Goal: Information Seeking & Learning: Learn about a topic

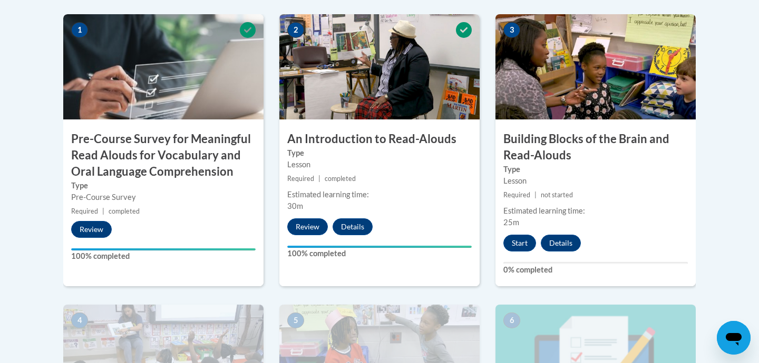
scroll to position [407, 0]
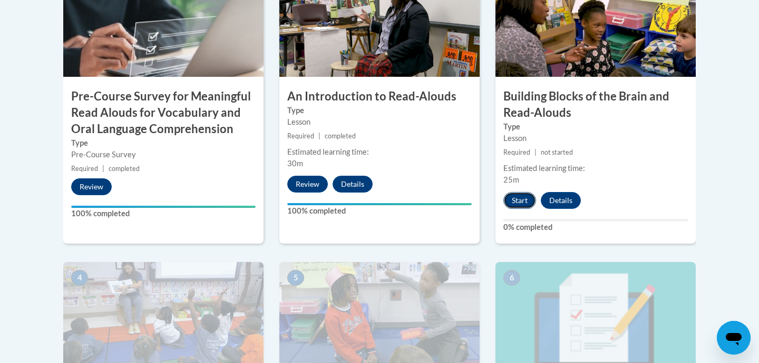
click at [522, 202] on button "Start" at bounding box center [519, 200] width 33 height 17
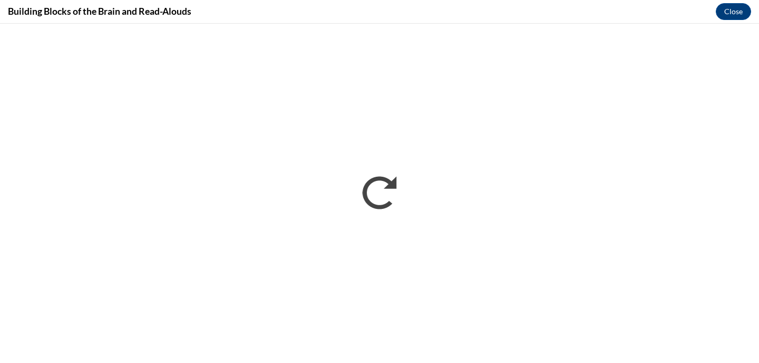
scroll to position [0, 0]
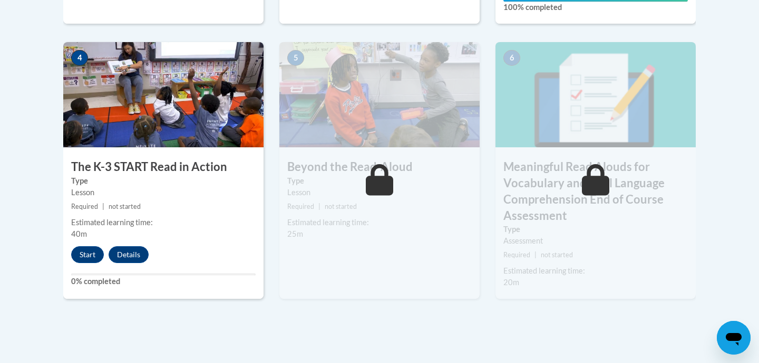
scroll to position [628, 0]
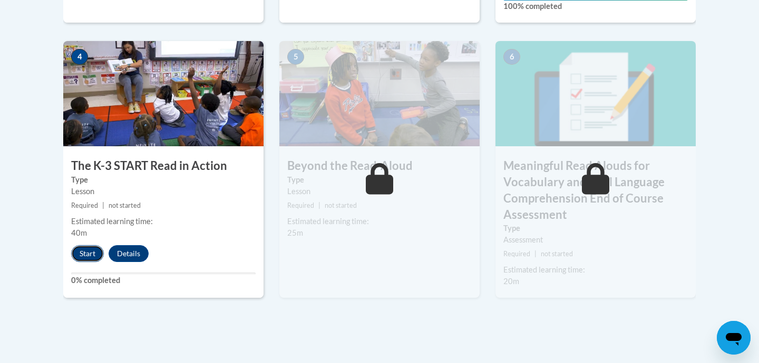
click at [94, 254] on button "Start" at bounding box center [87, 253] width 33 height 17
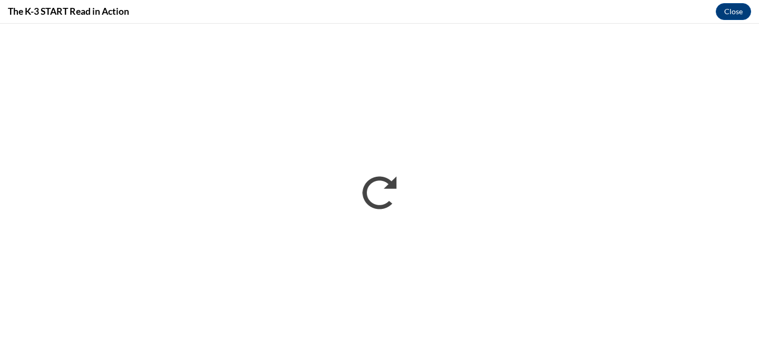
scroll to position [0, 0]
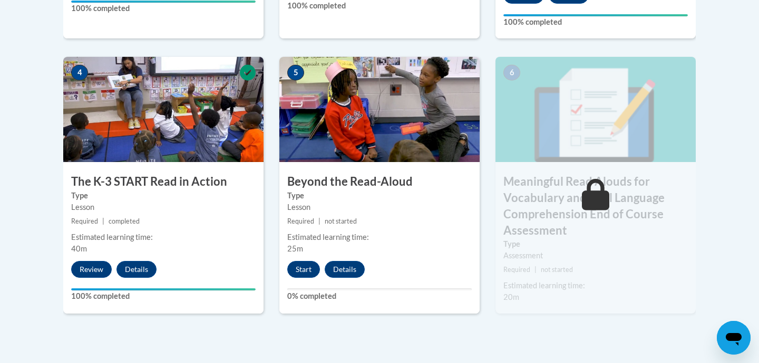
scroll to position [621, 0]
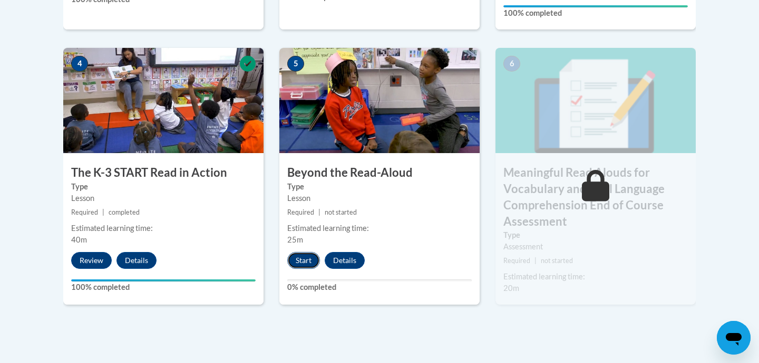
click at [306, 267] on button "Start" at bounding box center [303, 260] width 33 height 17
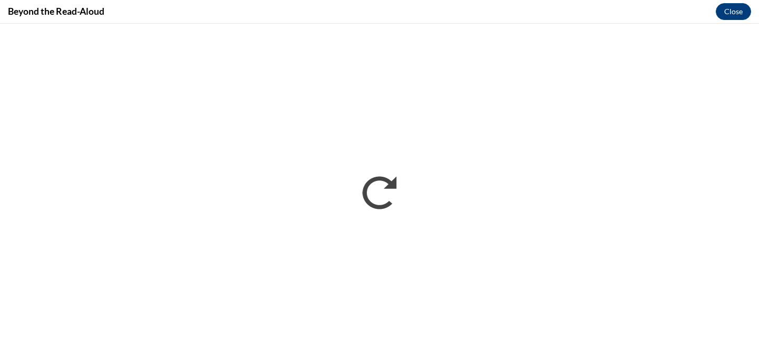
scroll to position [0, 0]
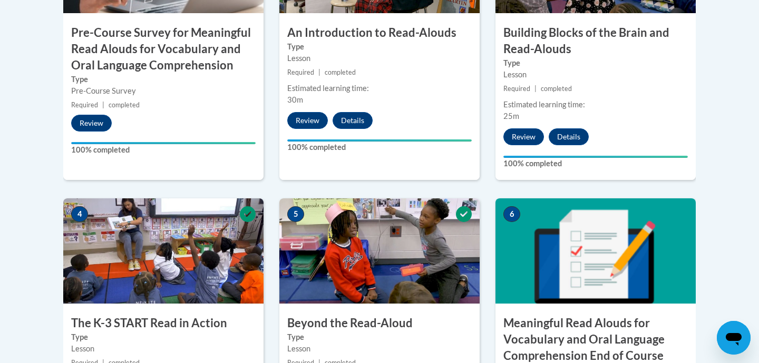
scroll to position [471, 0]
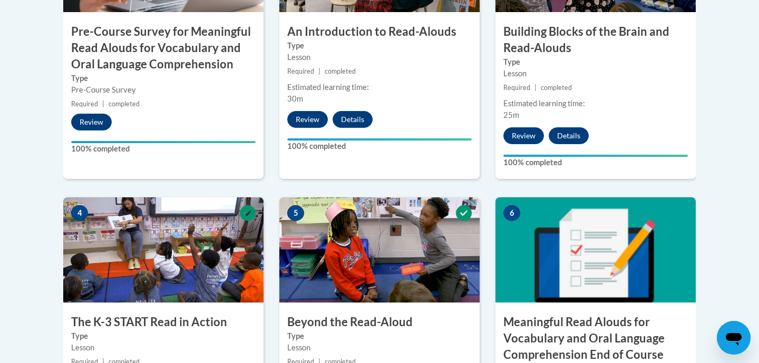
click at [553, 252] on img at bounding box center [595, 250] width 200 height 105
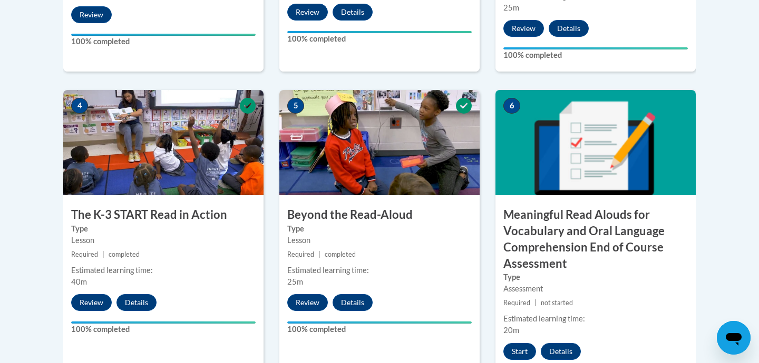
scroll to position [580, 0]
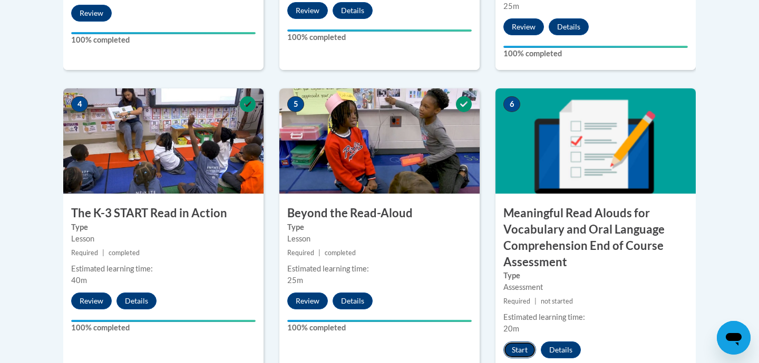
click at [520, 350] on button "Start" at bounding box center [519, 350] width 33 height 17
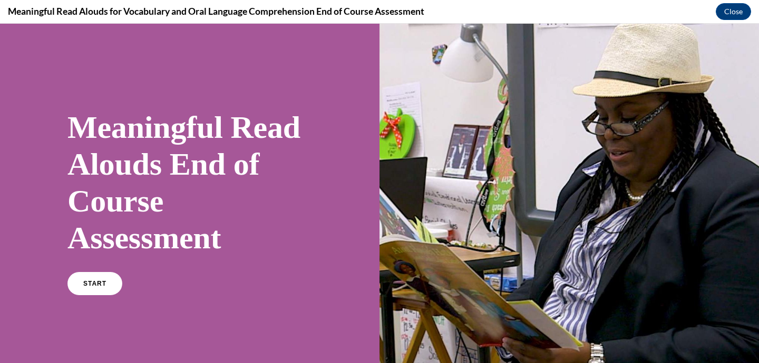
scroll to position [39, 0]
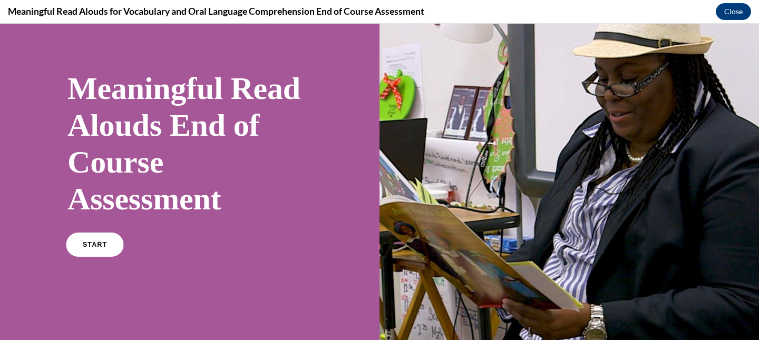
click at [114, 240] on link "START" at bounding box center [94, 245] width 57 height 24
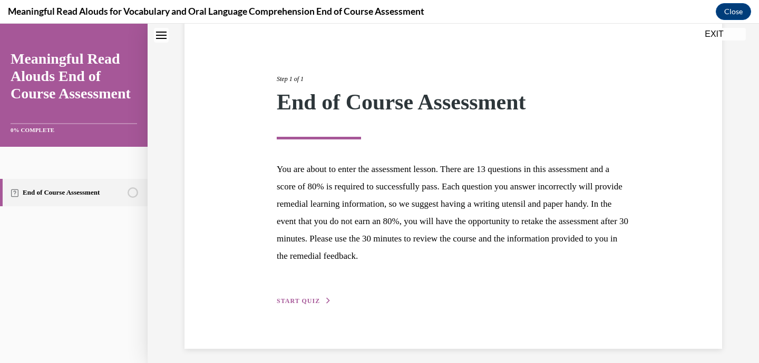
scroll to position [103, 0]
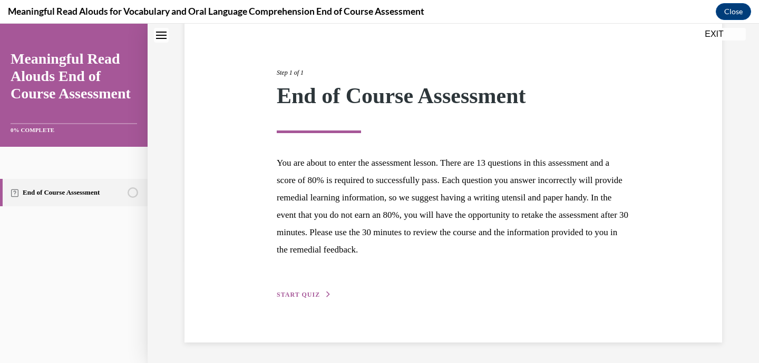
click at [298, 295] on span "START QUIZ" at bounding box center [298, 294] width 43 height 7
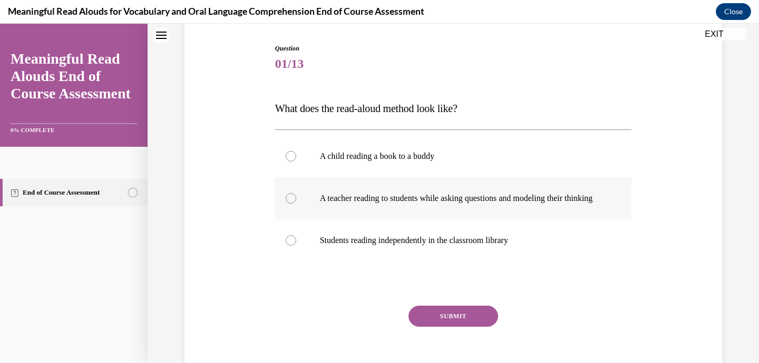
click at [377, 204] on p "A teacher reading to students while asking questions and modeling their thinking" at bounding box center [463, 198] width 286 height 11
click at [296, 204] on input "A teacher reading to students while asking questions and modeling their thinking" at bounding box center [291, 198] width 11 height 11
radio input "true"
click at [447, 327] on button "SUBMIT" at bounding box center [453, 316] width 90 height 21
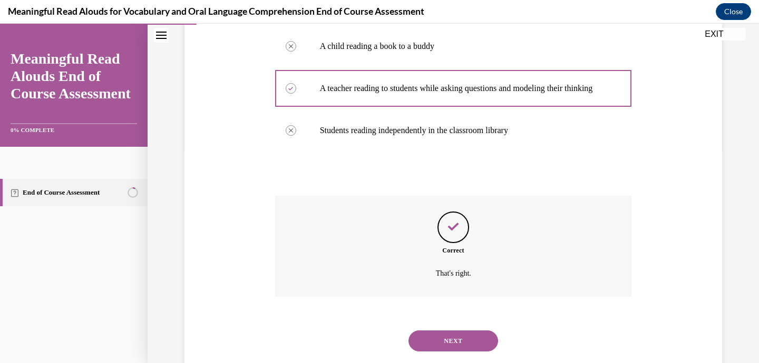
scroll to position [249, 0]
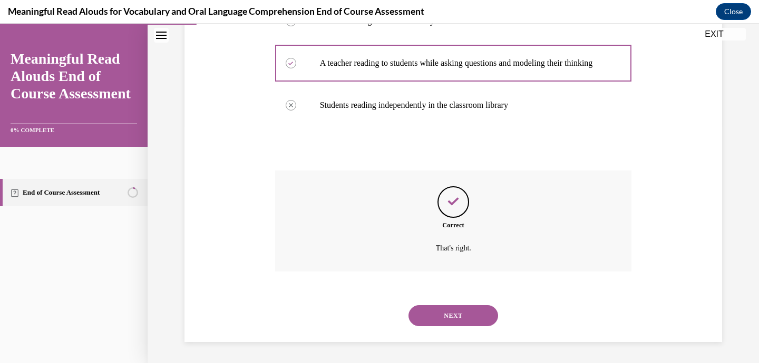
click at [450, 320] on button "NEXT" at bounding box center [453, 316] width 90 height 21
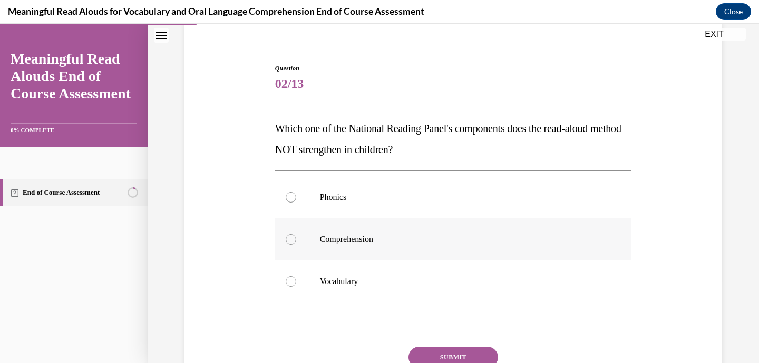
scroll to position [91, 0]
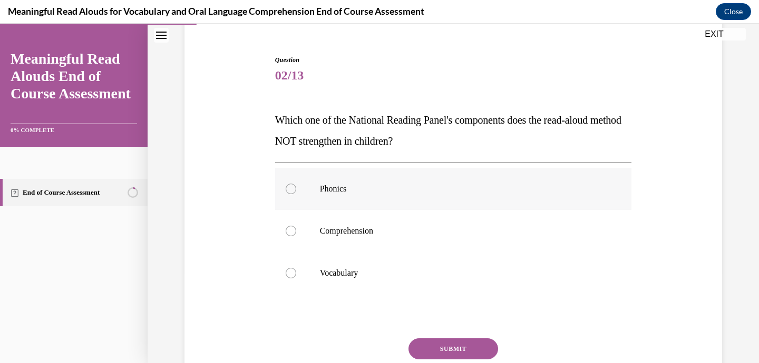
click at [454, 188] on p "Phonics" at bounding box center [463, 189] width 286 height 11
click at [296, 188] on input "Phonics" at bounding box center [291, 189] width 11 height 11
radio input "true"
click at [445, 346] on button "SUBMIT" at bounding box center [453, 349] width 90 height 21
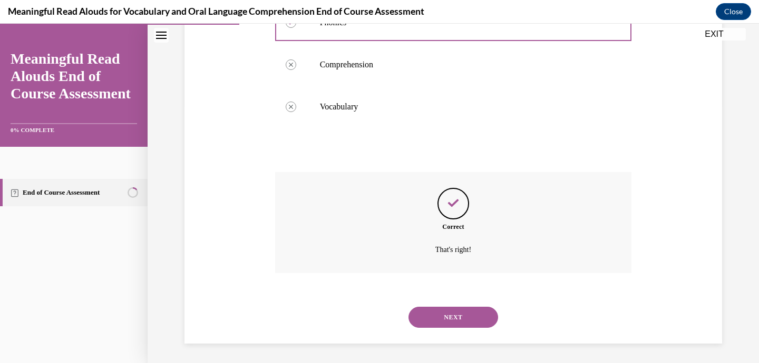
scroll to position [259, 0]
click at [460, 317] on button "NEXT" at bounding box center [453, 316] width 90 height 21
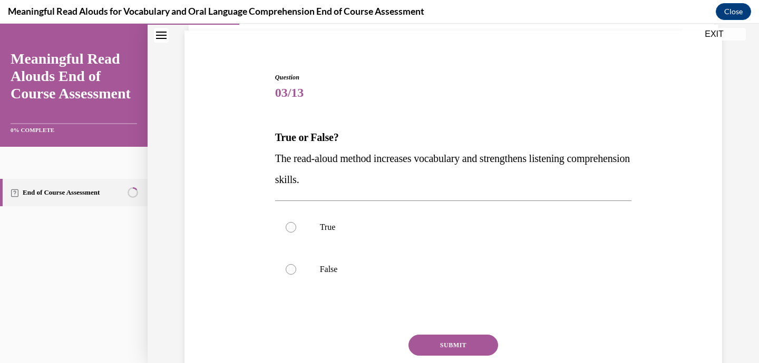
scroll to position [74, 0]
click at [467, 235] on label "True" at bounding box center [453, 227] width 357 height 42
click at [296, 232] on input "True" at bounding box center [291, 227] width 11 height 11
radio input "true"
click at [468, 342] on button "SUBMIT" at bounding box center [453, 344] width 90 height 21
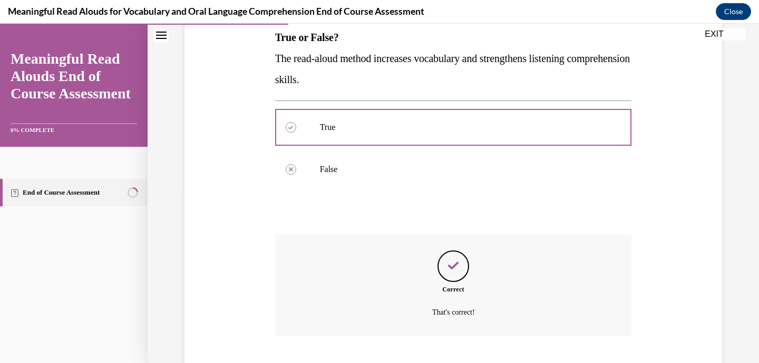
scroll to position [238, 0]
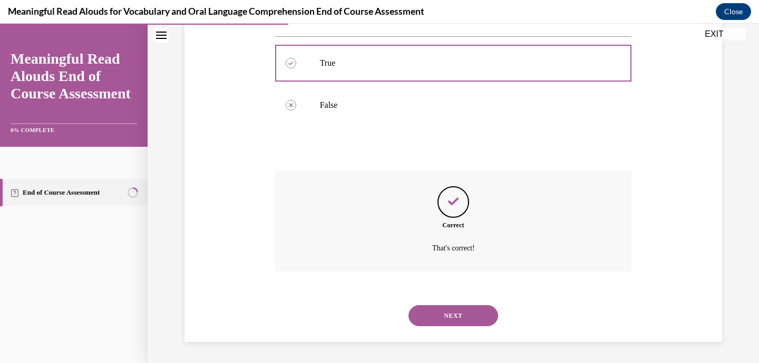
click at [468, 316] on button "NEXT" at bounding box center [453, 316] width 90 height 21
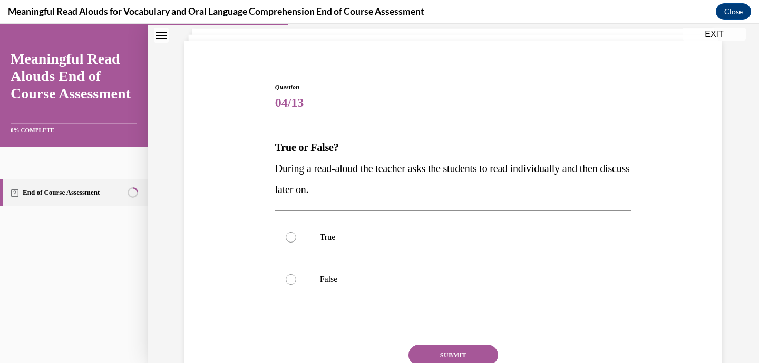
scroll to position [65, 0]
click at [472, 293] on label "False" at bounding box center [453, 279] width 357 height 42
click at [296, 284] on input "False" at bounding box center [291, 278] width 11 height 11
radio input "true"
click at [454, 352] on button "SUBMIT" at bounding box center [453, 354] width 90 height 21
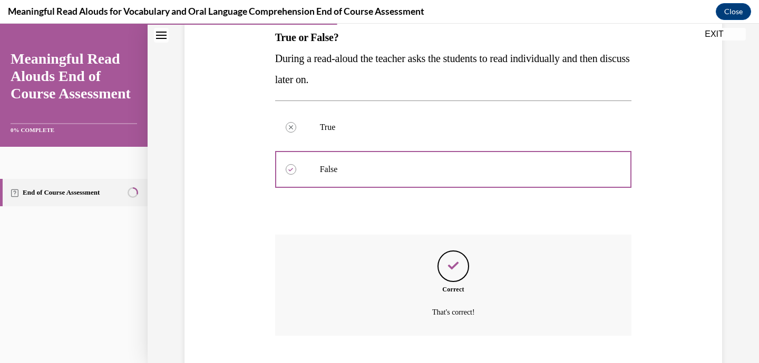
scroll to position [238, 0]
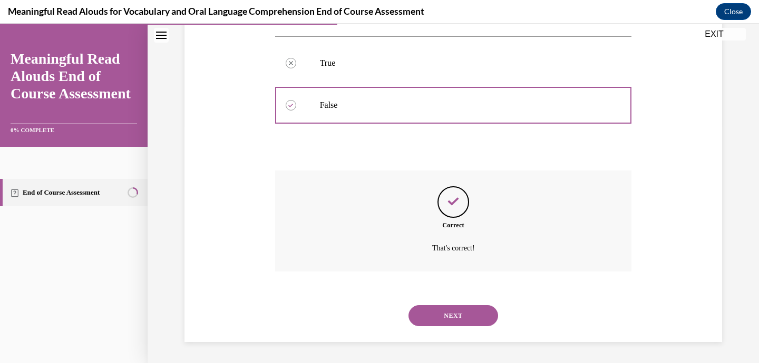
click at [460, 312] on button "NEXT" at bounding box center [453, 316] width 90 height 21
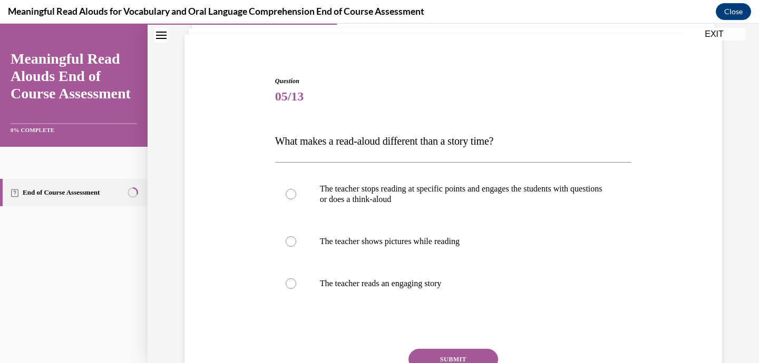
scroll to position [71, 0]
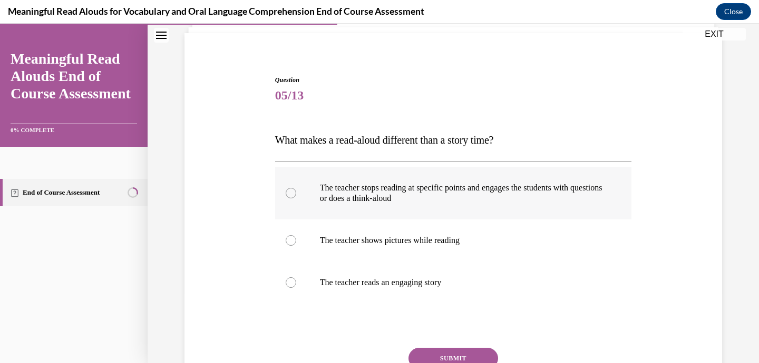
click at [483, 213] on label "The teacher stops reading at specific points and engages the students with ques…" at bounding box center [453, 193] width 357 height 53
click at [296, 199] on input "The teacher stops reading at specific points and engages the students with ques…" at bounding box center [291, 193] width 11 height 11
radio input "true"
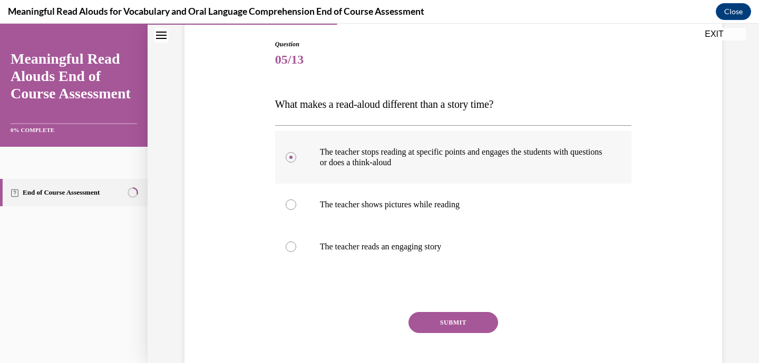
scroll to position [123, 0]
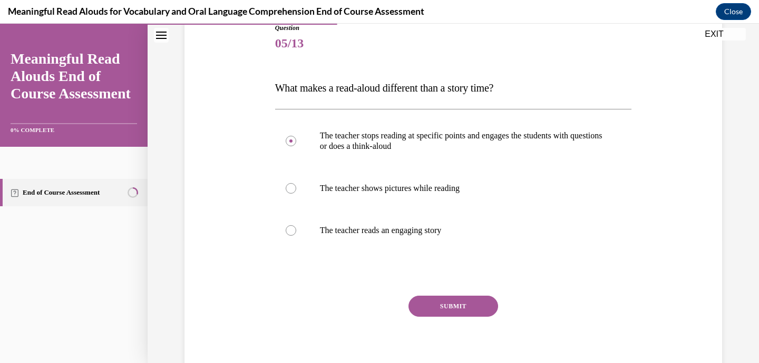
click at [456, 306] on button "SUBMIT" at bounding box center [453, 306] width 90 height 21
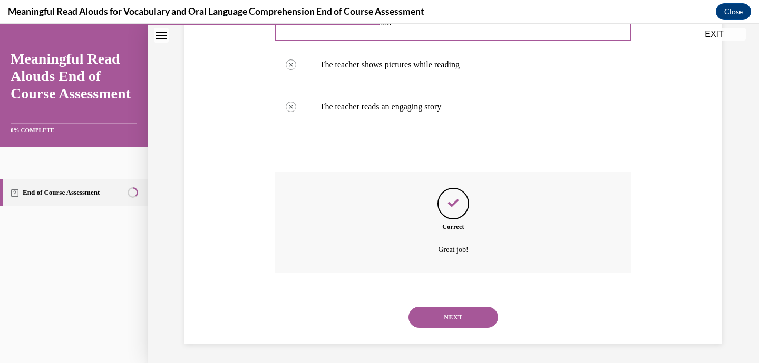
scroll to position [249, 0]
click at [456, 308] on button "NEXT" at bounding box center [453, 316] width 90 height 21
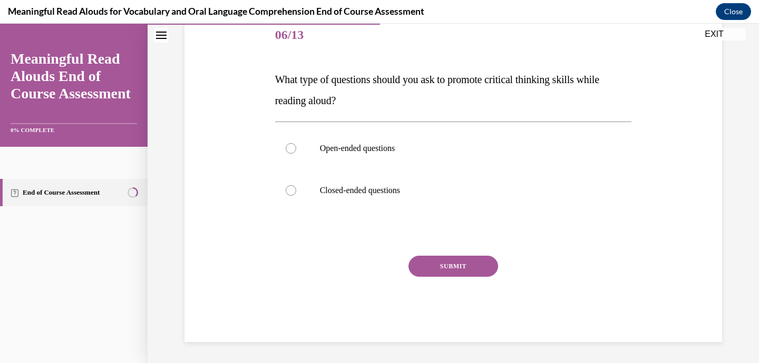
scroll to position [117, 0]
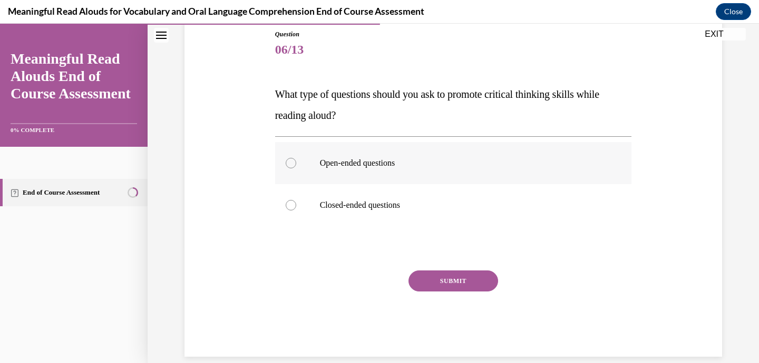
click at [461, 176] on label "Open-ended questions" at bounding box center [453, 163] width 357 height 42
click at [296, 169] on input "Open-ended questions" at bounding box center [291, 163] width 11 height 11
radio input "true"
click at [446, 284] on button "SUBMIT" at bounding box center [453, 281] width 90 height 21
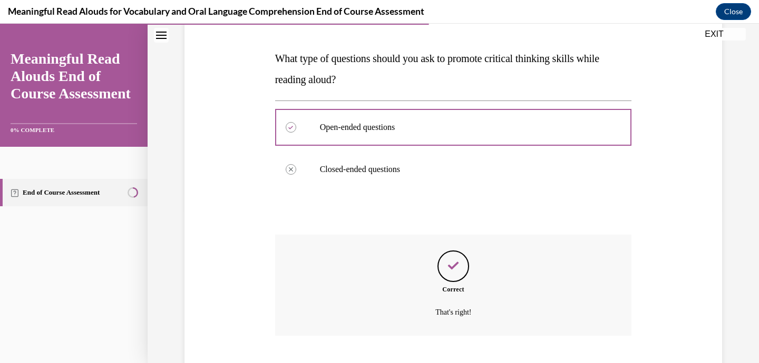
scroll to position [217, 0]
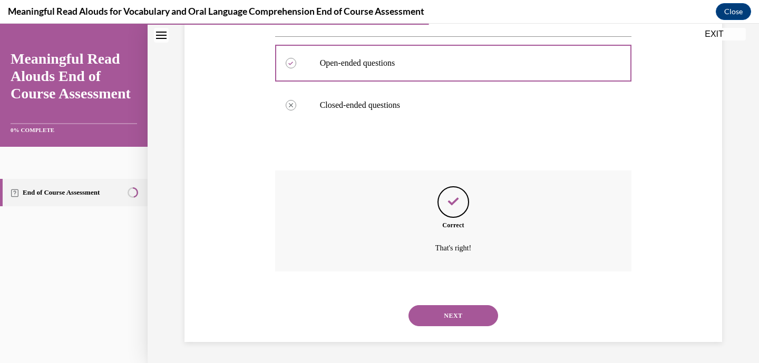
click at [451, 307] on button "NEXT" at bounding box center [453, 316] width 90 height 21
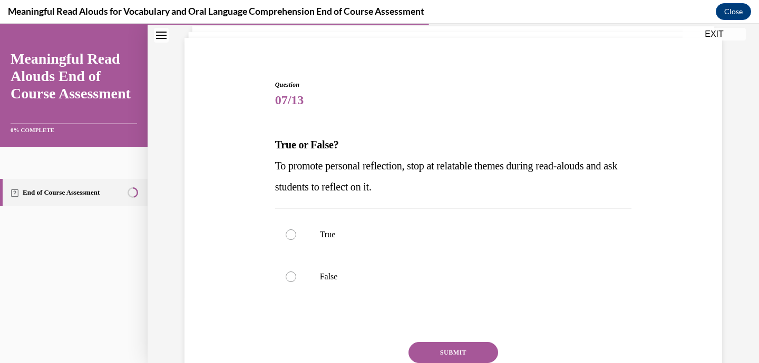
scroll to position [76, 0]
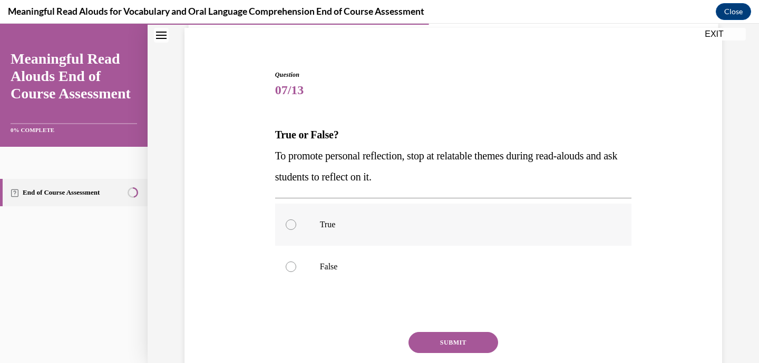
click at [464, 228] on p "True" at bounding box center [463, 225] width 286 height 11
click at [296, 228] on input "True" at bounding box center [291, 225] width 11 height 11
radio input "true"
click at [439, 341] on button "SUBMIT" at bounding box center [453, 342] width 90 height 21
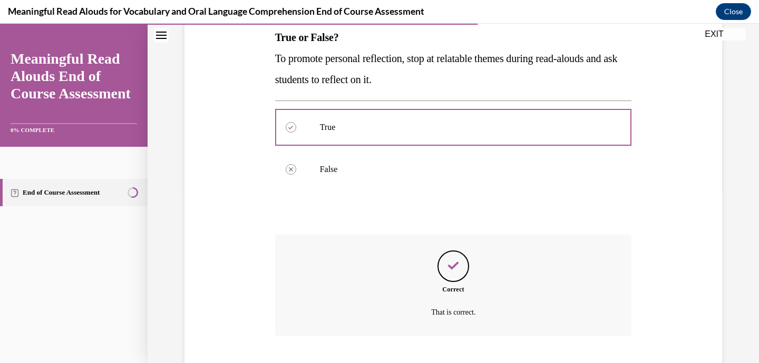
scroll to position [238, 0]
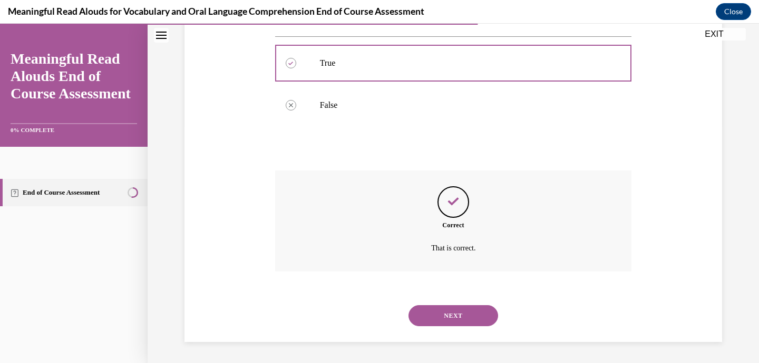
click at [455, 313] on button "NEXT" at bounding box center [453, 316] width 90 height 21
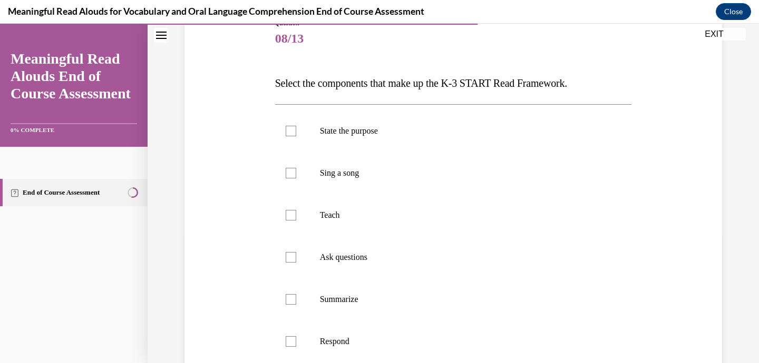
scroll to position [130, 0]
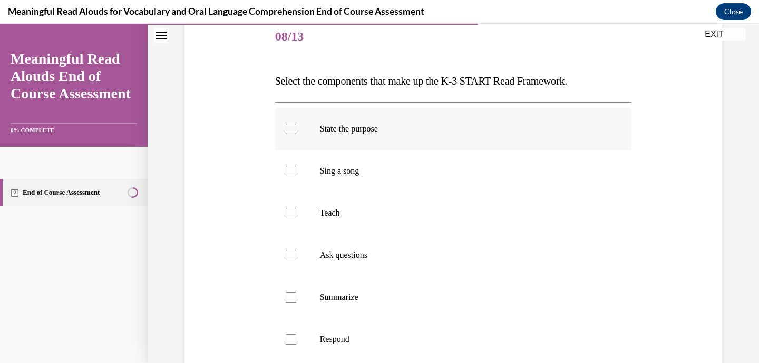
click at [476, 143] on label "State the purpose" at bounding box center [453, 129] width 357 height 42
click at [296, 134] on input "State the purpose" at bounding box center [291, 129] width 11 height 11
checkbox input "true"
click at [438, 226] on label "Teach" at bounding box center [453, 213] width 357 height 42
click at [296, 219] on input "Teach" at bounding box center [291, 213] width 11 height 11
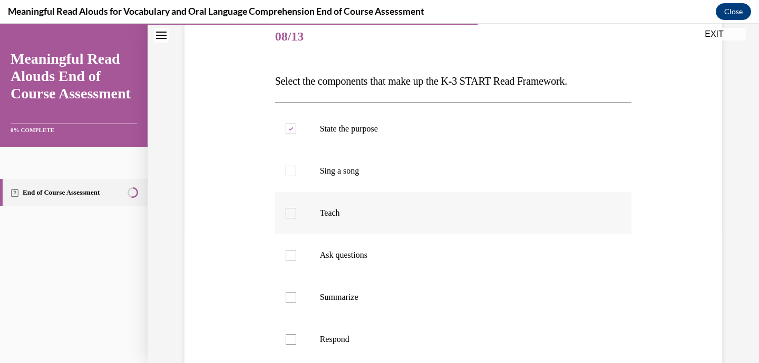
checkbox input "true"
click at [426, 258] on p "Ask questions" at bounding box center [463, 255] width 286 height 11
click at [296, 258] on input "Ask questions" at bounding box center [291, 255] width 11 height 11
checkbox input "true"
click at [392, 334] on p "Respond" at bounding box center [463, 339] width 286 height 11
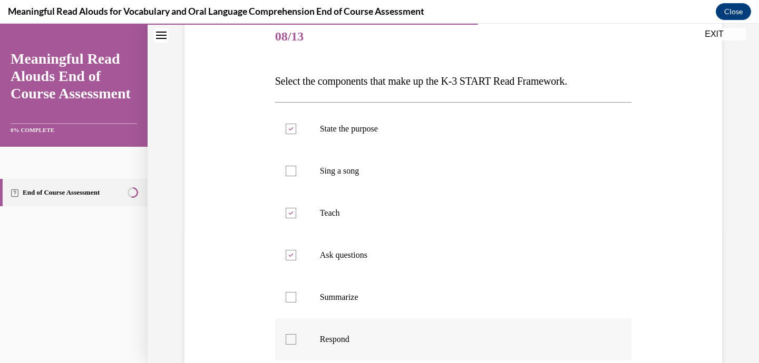
click at [296, 334] on input "Respond" at bounding box center [291, 339] width 11 height 11
checkbox input "true"
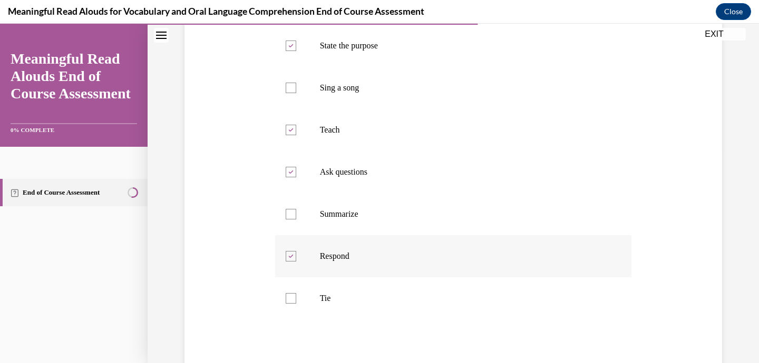
scroll to position [215, 0]
click at [391, 303] on label "Tie" at bounding box center [453, 297] width 357 height 42
click at [296, 302] on input "Tie" at bounding box center [291, 297] width 11 height 11
checkbox input "true"
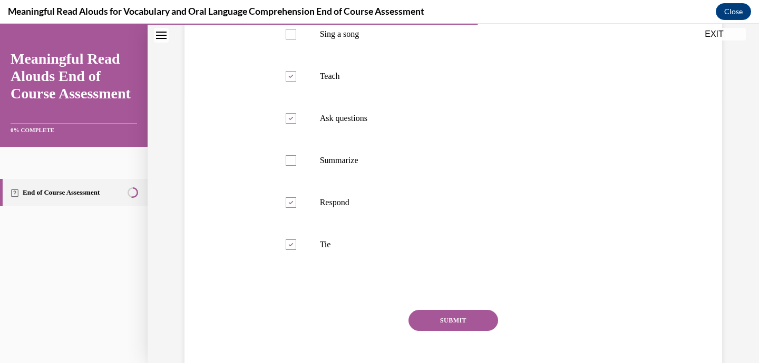
click at [428, 322] on button "SUBMIT" at bounding box center [453, 320] width 90 height 21
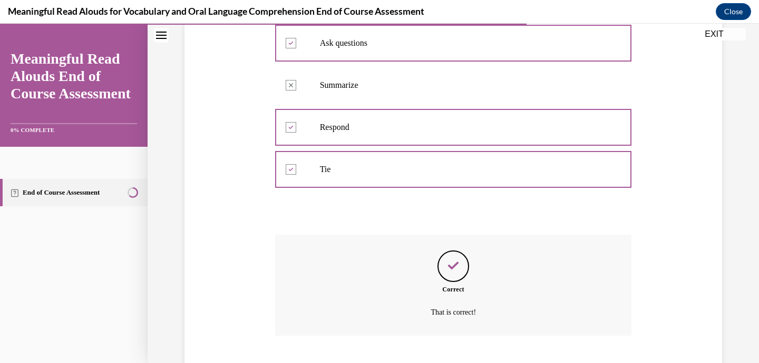
scroll to position [407, 0]
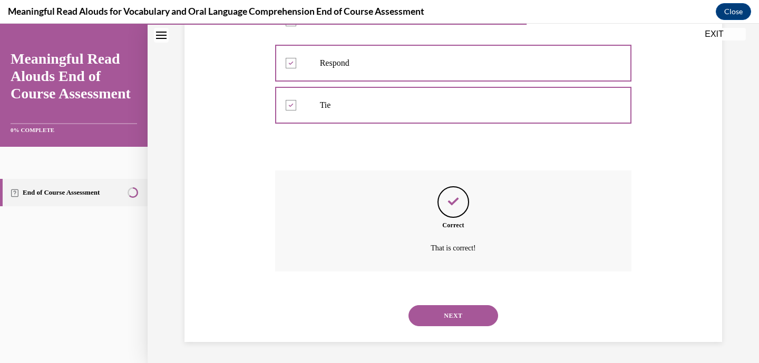
click at [444, 317] on button "NEXT" at bounding box center [453, 316] width 90 height 21
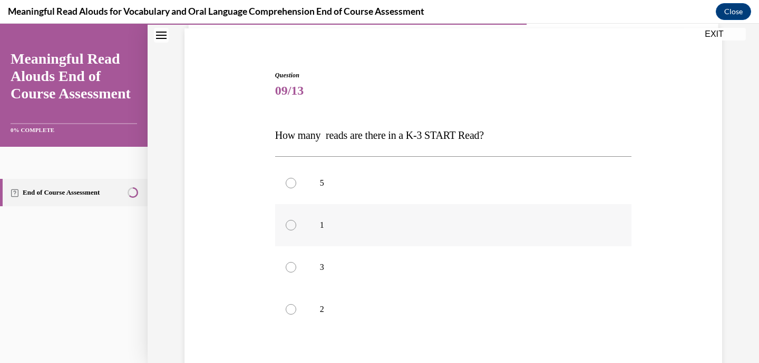
scroll to position [81, 0]
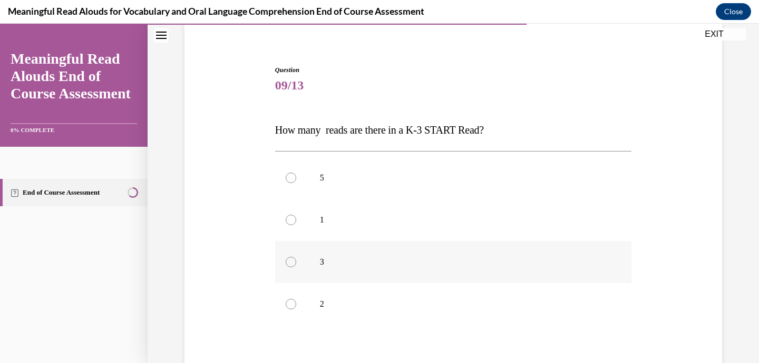
click at [438, 258] on p "3" at bounding box center [463, 262] width 286 height 11
click at [296, 258] on input "3" at bounding box center [291, 262] width 11 height 11
radio input "true"
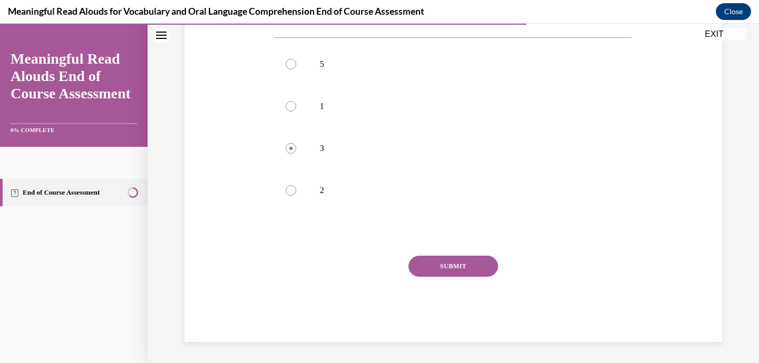
click at [447, 264] on button "SUBMIT" at bounding box center [453, 266] width 90 height 21
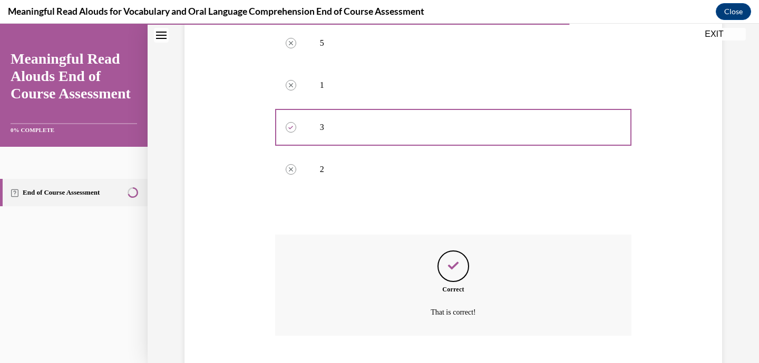
scroll to position [280, 0]
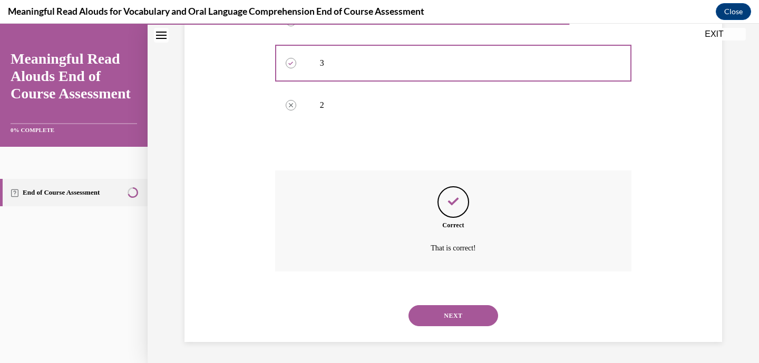
click at [455, 307] on button "NEXT" at bounding box center [453, 316] width 90 height 21
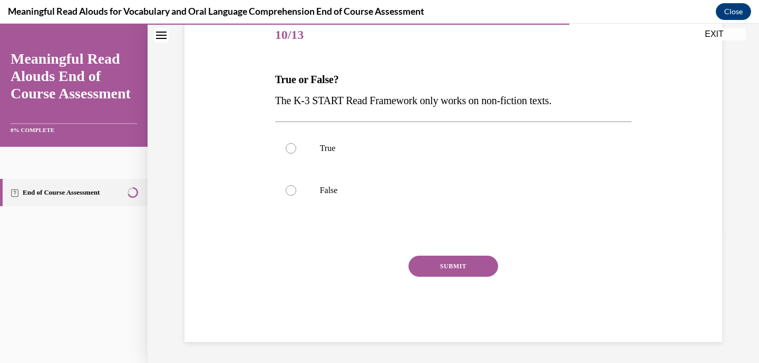
scroll to position [117, 0]
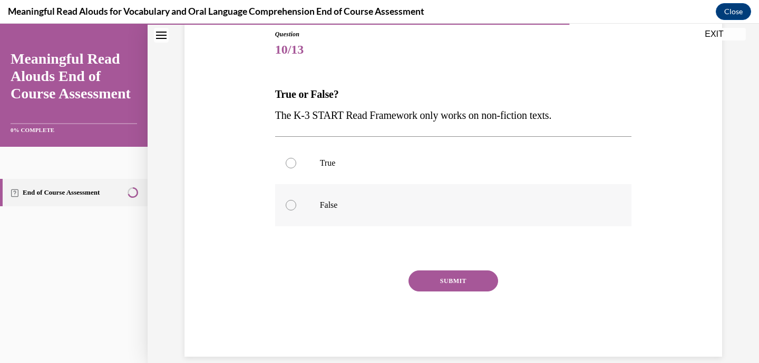
click at [460, 199] on label "False" at bounding box center [453, 205] width 357 height 42
click at [296, 200] on input "False" at bounding box center [291, 205] width 11 height 11
radio input "true"
click at [457, 279] on button "SUBMIT" at bounding box center [453, 281] width 90 height 21
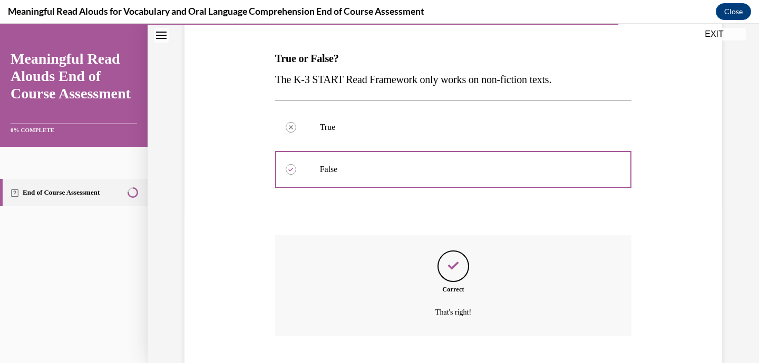
scroll to position [217, 0]
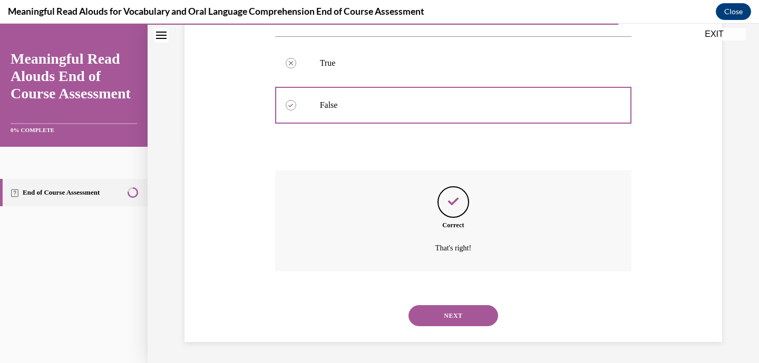
click at [447, 314] on button "NEXT" at bounding box center [453, 316] width 90 height 21
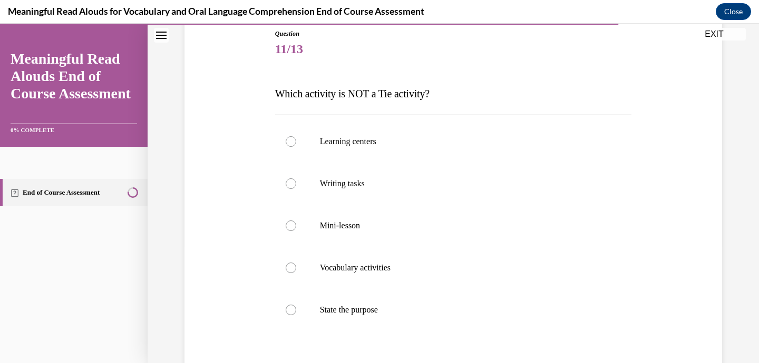
scroll to position [118, 0]
click at [446, 308] on p "State the purpose" at bounding box center [463, 309] width 286 height 11
click at [296, 308] on input "State the purpose" at bounding box center [291, 309] width 11 height 11
radio input "true"
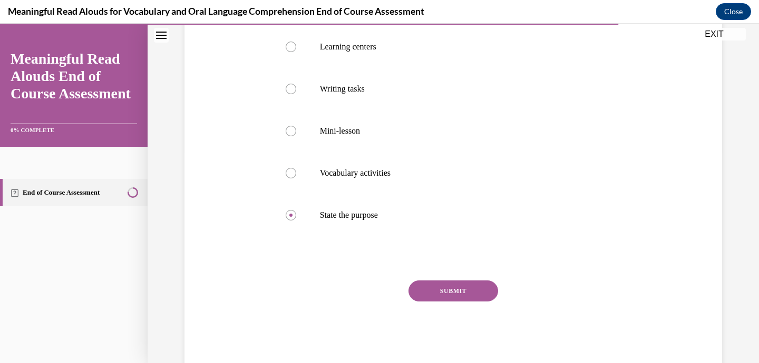
click at [455, 296] on button "SUBMIT" at bounding box center [453, 291] width 90 height 21
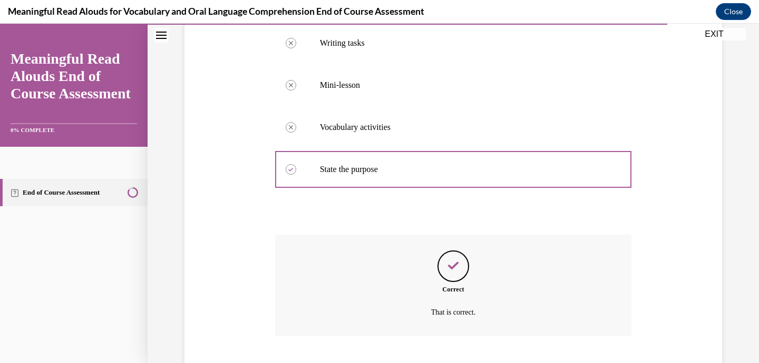
scroll to position [322, 0]
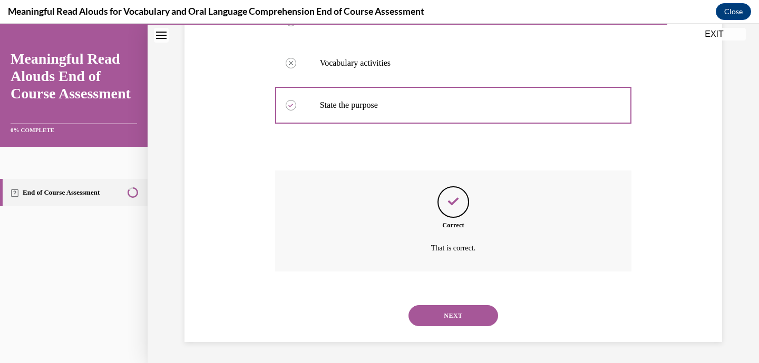
click at [458, 316] on button "NEXT" at bounding box center [453, 316] width 90 height 21
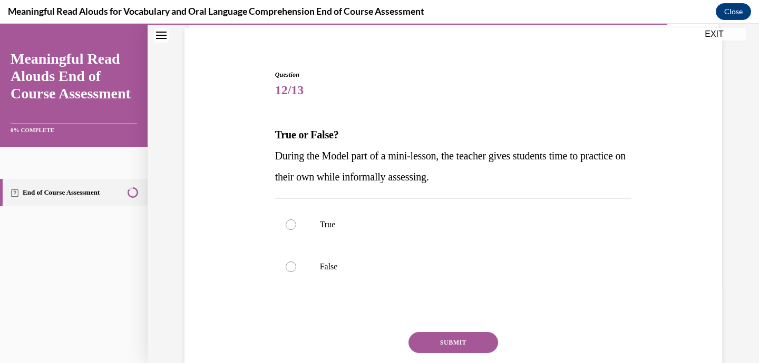
scroll to position [82, 0]
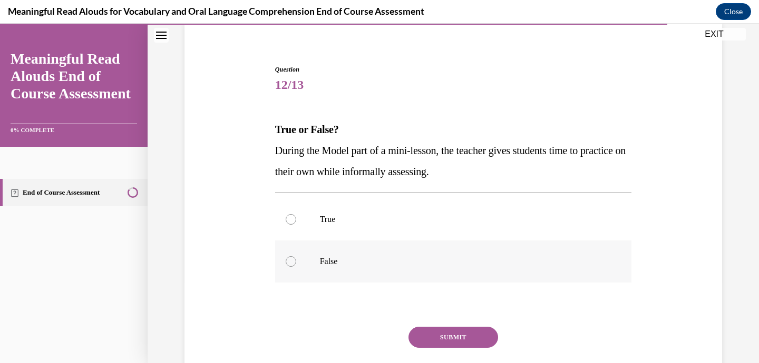
click at [465, 273] on label "False" at bounding box center [453, 262] width 357 height 42
click at [296, 267] on input "False" at bounding box center [291, 262] width 11 height 11
radio input "true"
click at [454, 340] on button "SUBMIT" at bounding box center [453, 337] width 90 height 21
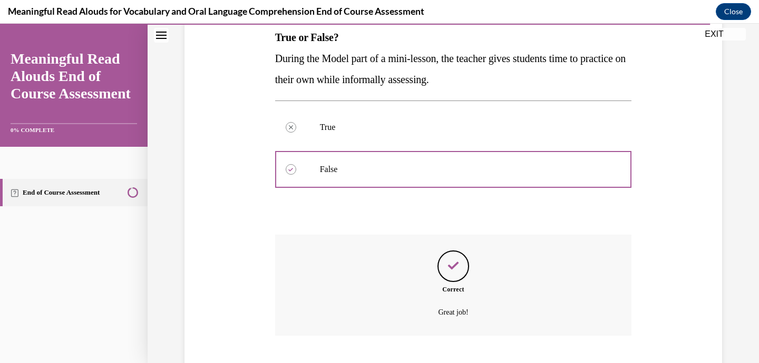
scroll to position [238, 0]
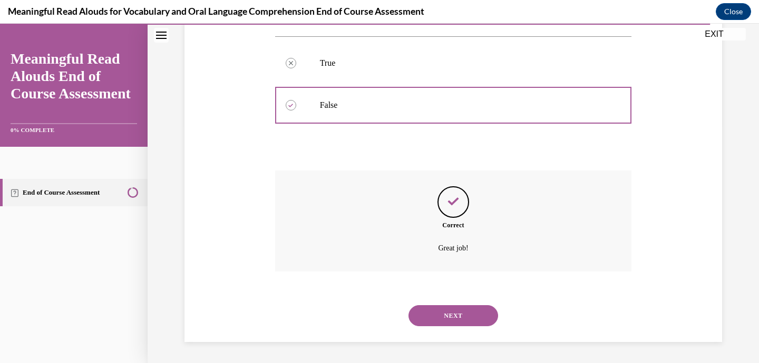
click at [455, 328] on div "NEXT" at bounding box center [453, 316] width 357 height 42
click at [456, 320] on button "NEXT" at bounding box center [453, 316] width 90 height 21
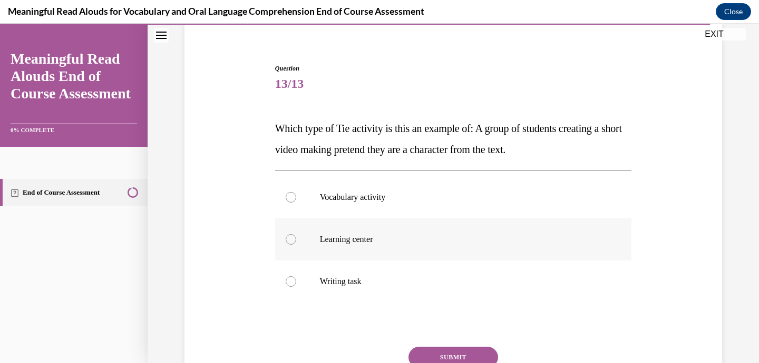
scroll to position [84, 0]
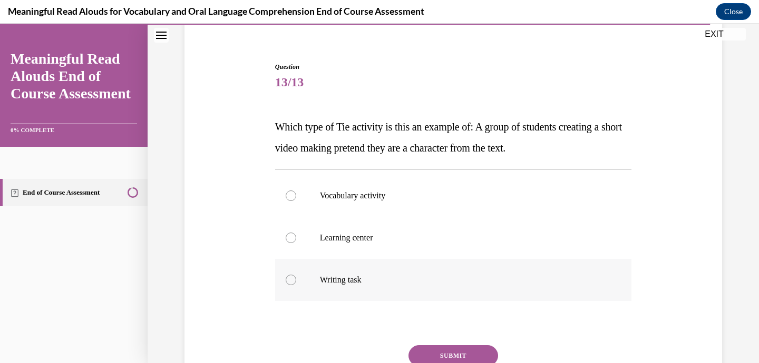
click at [445, 267] on label "Writing task" at bounding box center [453, 280] width 357 height 42
click at [296, 275] on input "Writing task" at bounding box center [291, 280] width 11 height 11
radio input "true"
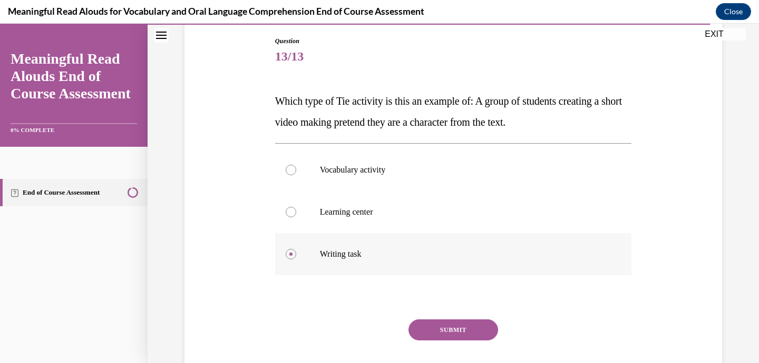
scroll to position [112, 0]
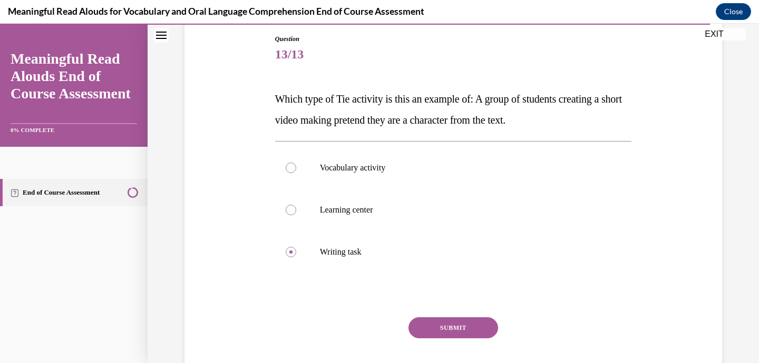
click at [464, 328] on button "SUBMIT" at bounding box center [453, 328] width 90 height 21
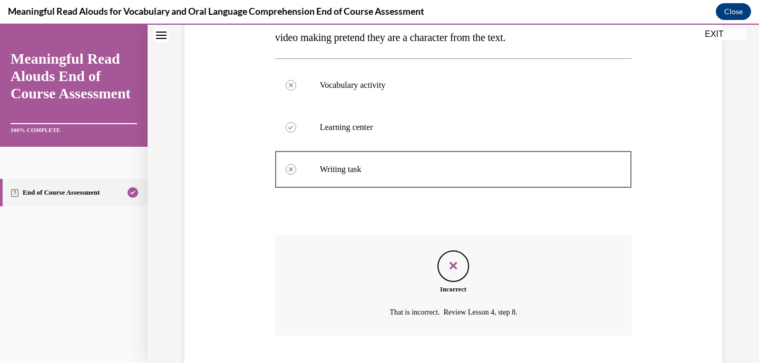
scroll to position [259, 0]
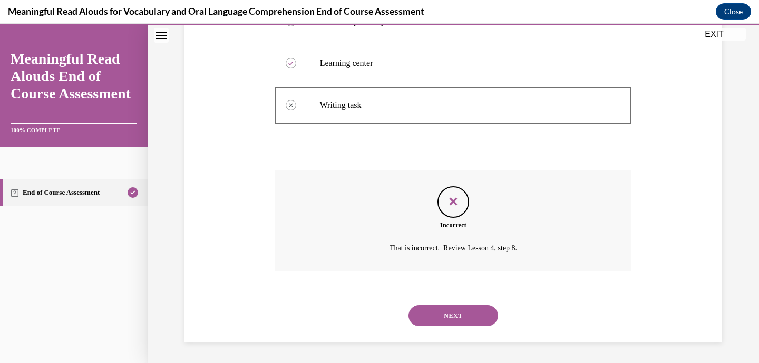
click at [464, 314] on button "NEXT" at bounding box center [453, 316] width 90 height 21
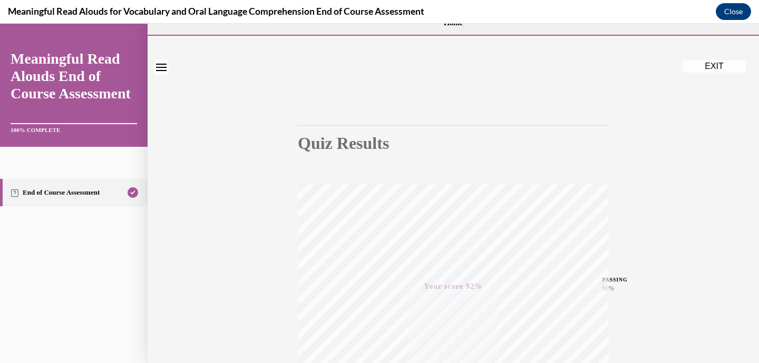
scroll to position [0, 0]
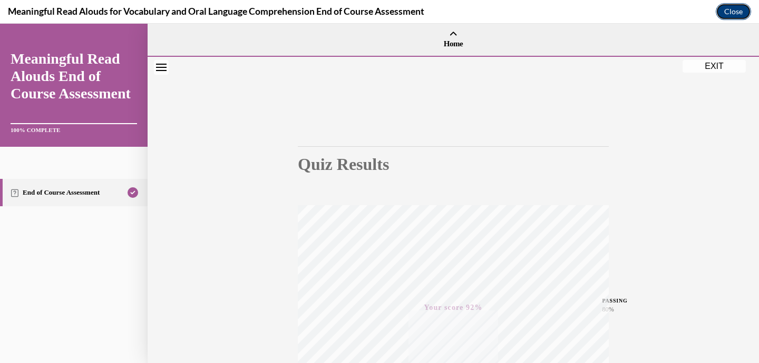
click at [740, 14] on button "Close" at bounding box center [732, 11] width 35 height 17
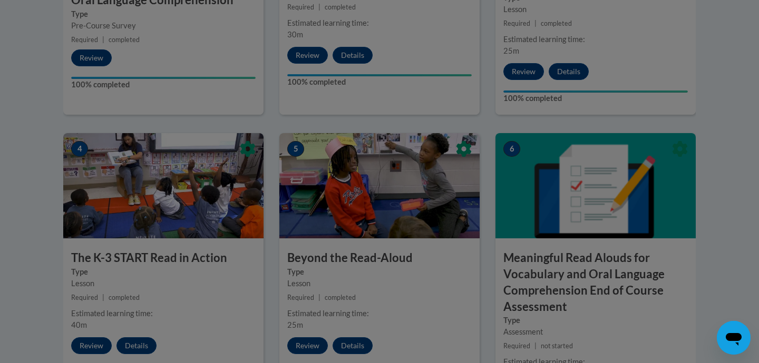
scroll to position [126, 0]
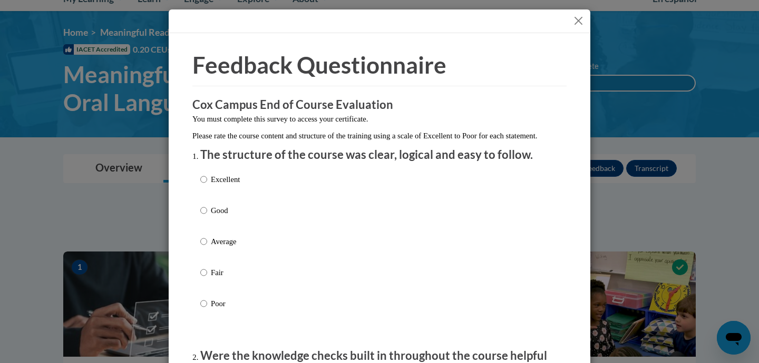
click at [248, 193] on div "Excellent Good Average Fair Poor" at bounding box center [379, 255] width 358 height 172
click at [228, 185] on p "Excellent" at bounding box center [225, 180] width 29 height 12
click at [207, 185] on input "Excellent" at bounding box center [203, 180] width 7 height 12
radio input "true"
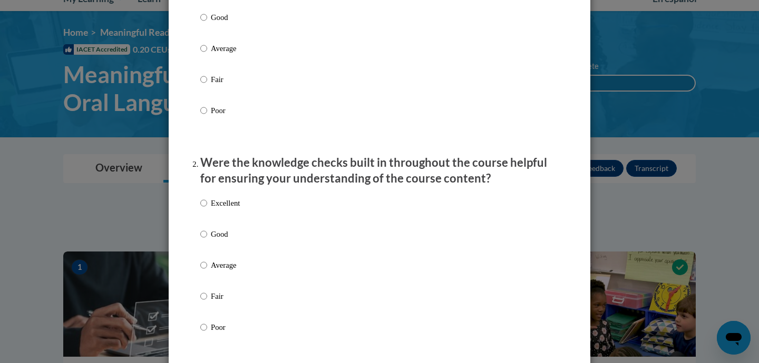
scroll to position [218, 0]
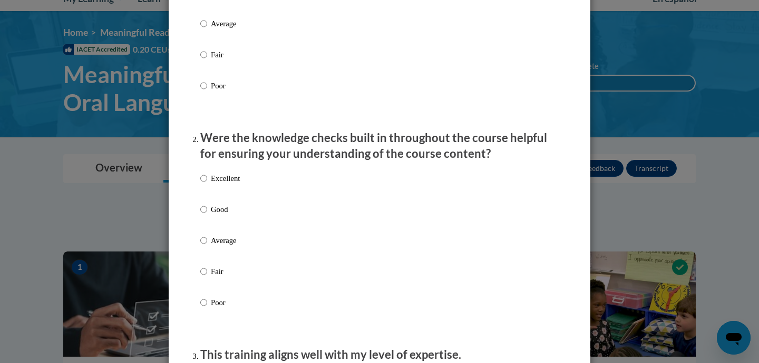
click at [235, 184] on p "Excellent" at bounding box center [225, 179] width 29 height 12
click at [207, 184] on input "Excellent" at bounding box center [203, 179] width 7 height 12
radio input "true"
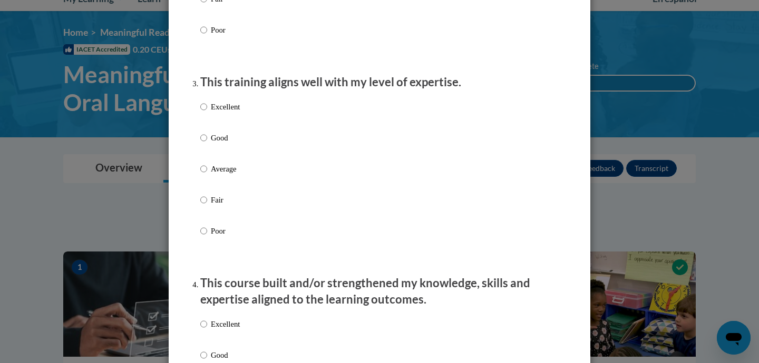
scroll to position [531, 0]
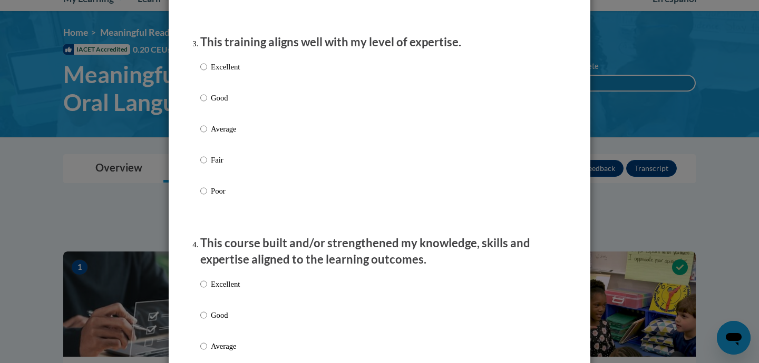
click at [233, 84] on label "Excellent" at bounding box center [220, 75] width 40 height 28
click at [207, 73] on input "Excellent" at bounding box center [203, 67] width 7 height 12
radio input "true"
click at [217, 290] on p "Excellent" at bounding box center [225, 285] width 29 height 12
click at [207, 290] on input "Excellent" at bounding box center [203, 285] width 7 height 12
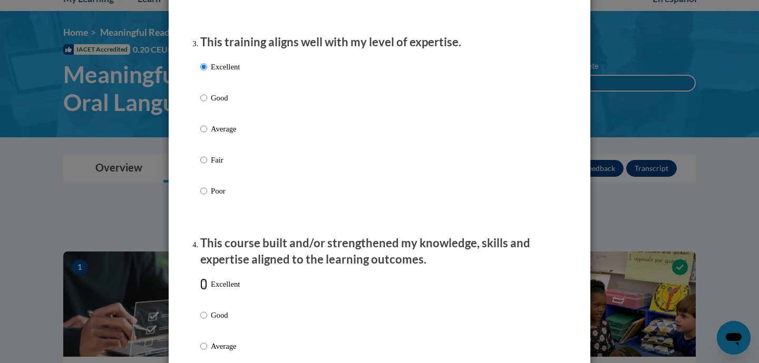
radio input "true"
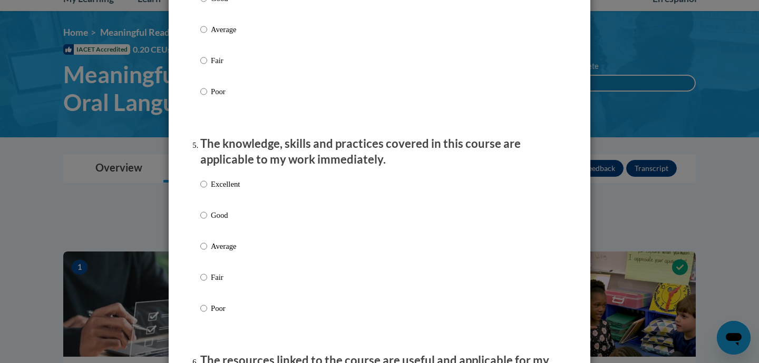
scroll to position [858, 0]
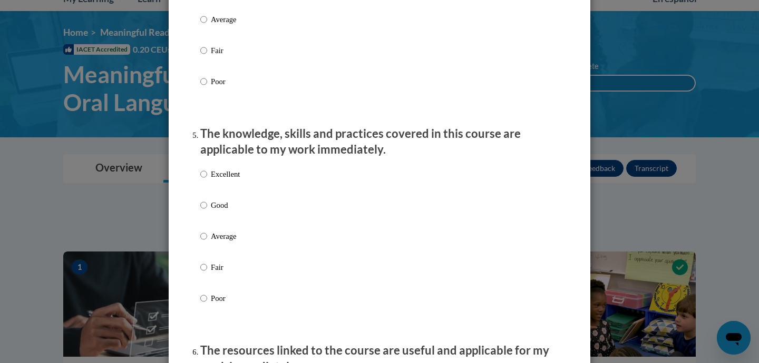
click at [233, 180] on p "Excellent" at bounding box center [225, 175] width 29 height 12
click at [207, 180] on input "Excellent" at bounding box center [203, 175] width 7 height 12
radio input "true"
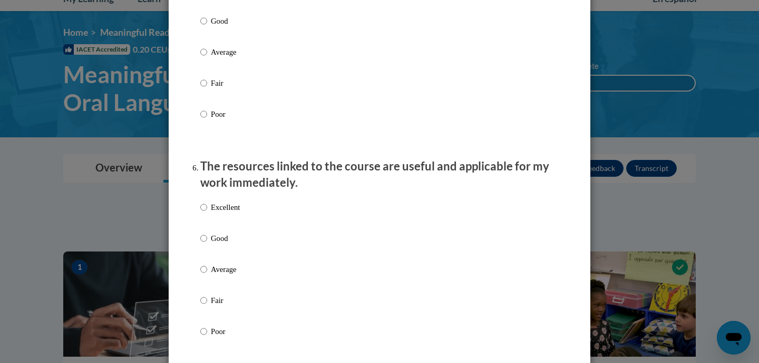
scroll to position [1054, 0]
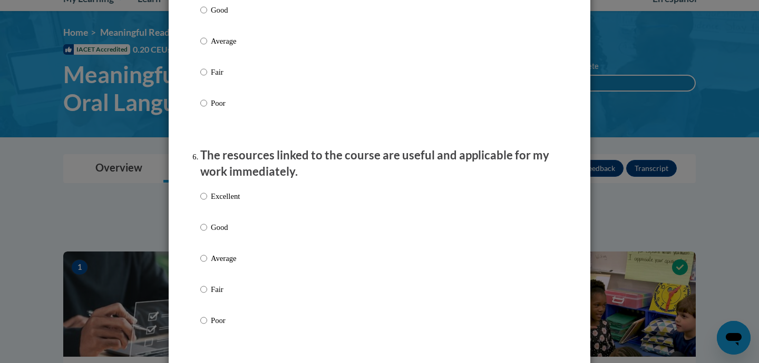
click at [228, 202] on p "Excellent" at bounding box center [225, 197] width 29 height 12
click at [207, 202] on input "Excellent" at bounding box center [203, 197] width 7 height 12
radio input "true"
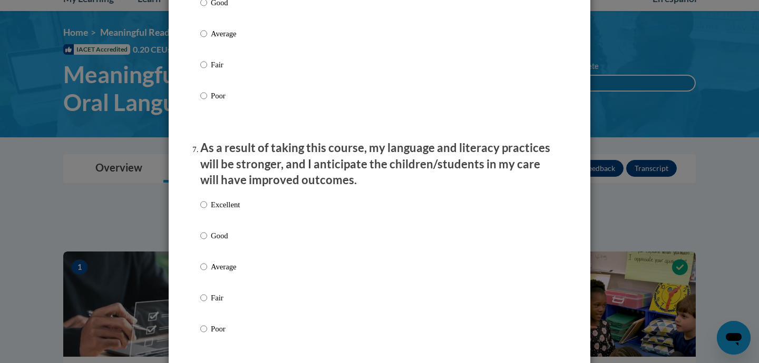
scroll to position [1306, 0]
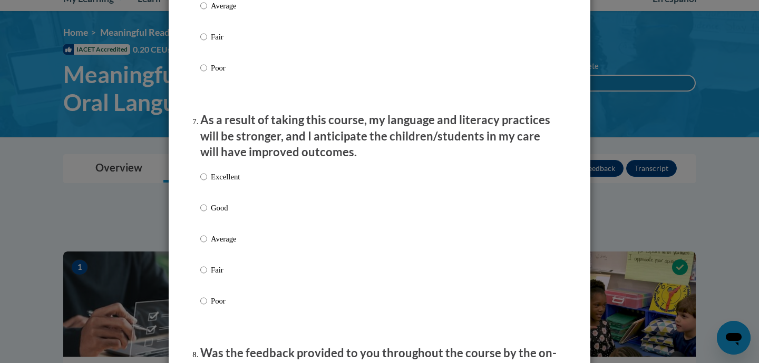
click at [234, 183] on p "Excellent" at bounding box center [225, 177] width 29 height 12
click at [207, 183] on input "Excellent" at bounding box center [203, 177] width 7 height 12
radio input "true"
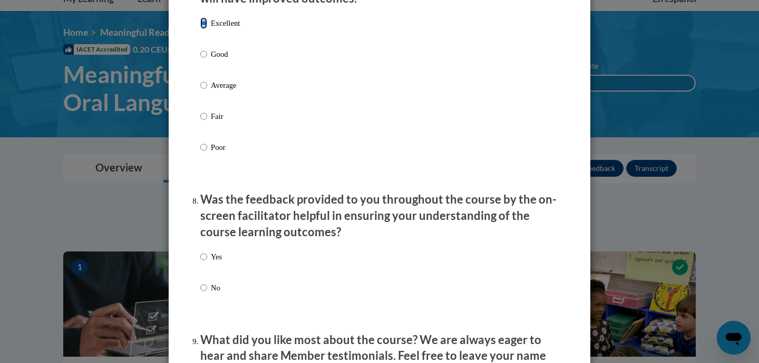
scroll to position [1464, 0]
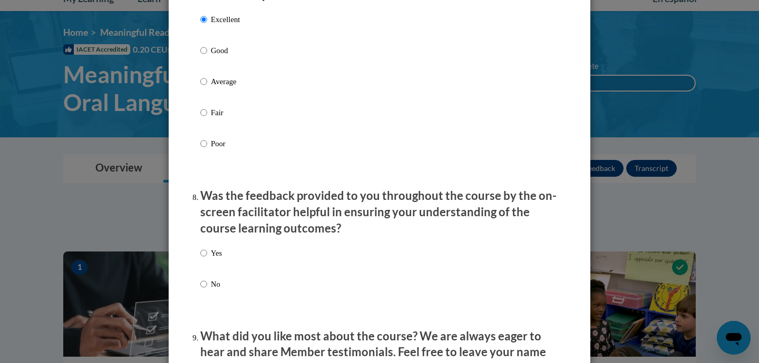
click at [213, 259] on p "Yes" at bounding box center [216, 254] width 11 height 12
click at [207, 259] on input "Yes" at bounding box center [203, 254] width 7 height 12
radio input "true"
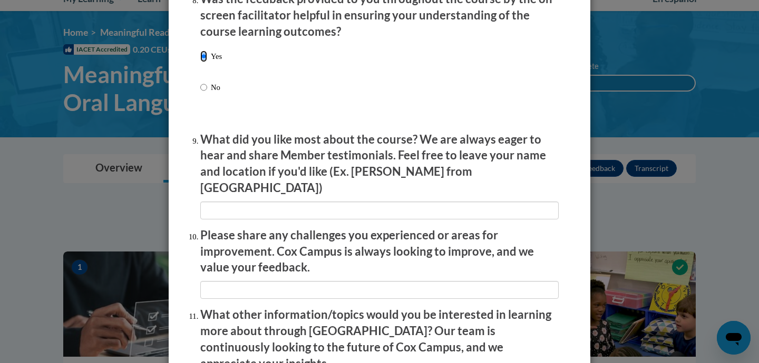
scroll to position [1828, 0]
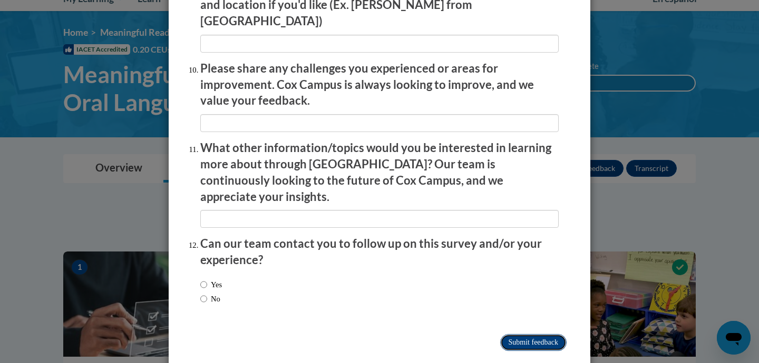
click at [518, 334] on input "Submit feedback" at bounding box center [533, 342] width 66 height 17
